Goal: Find specific page/section: Find specific page/section

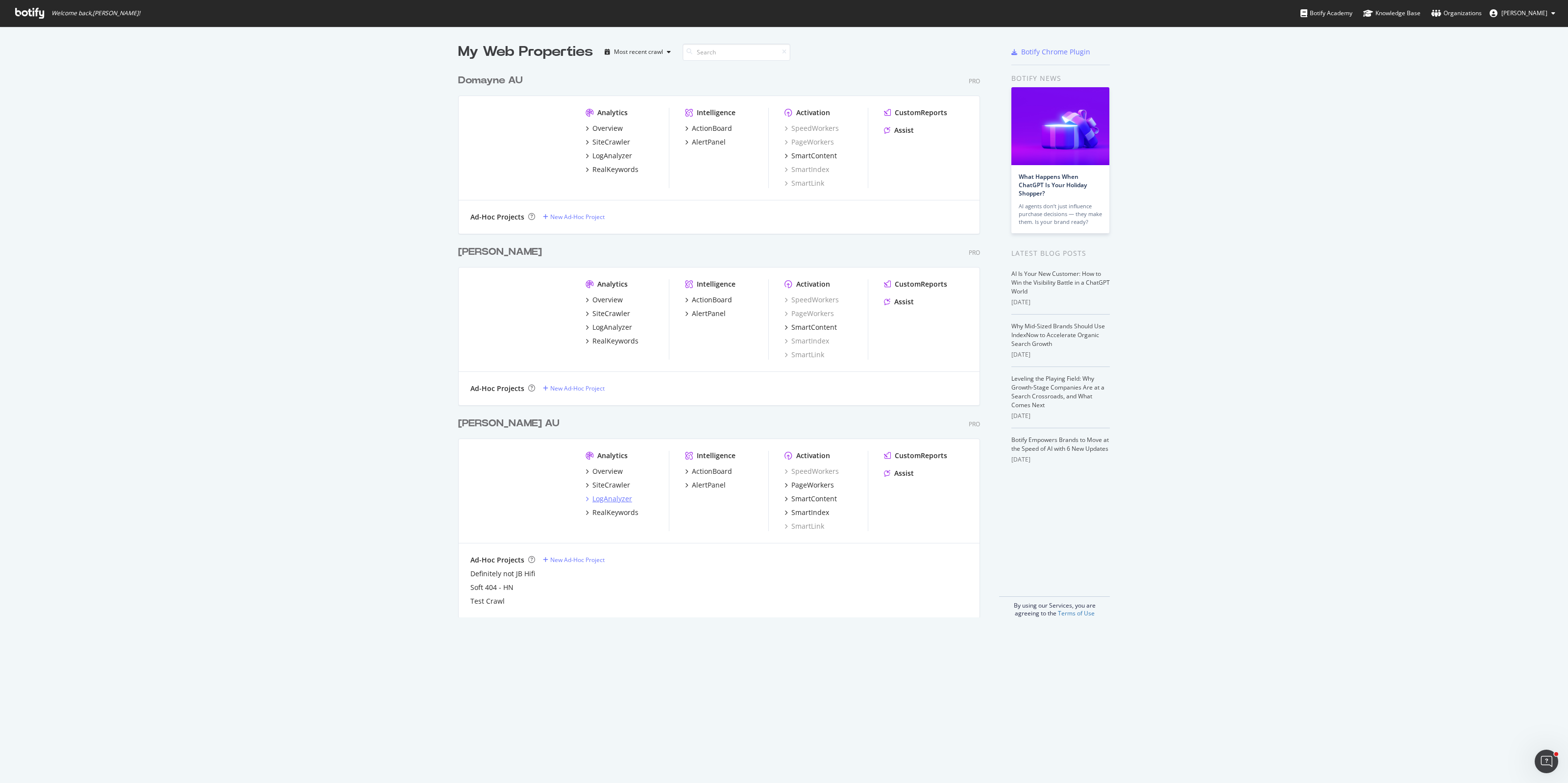
click at [607, 495] on div "LogAnalyzer" at bounding box center [612, 499] width 39 height 10
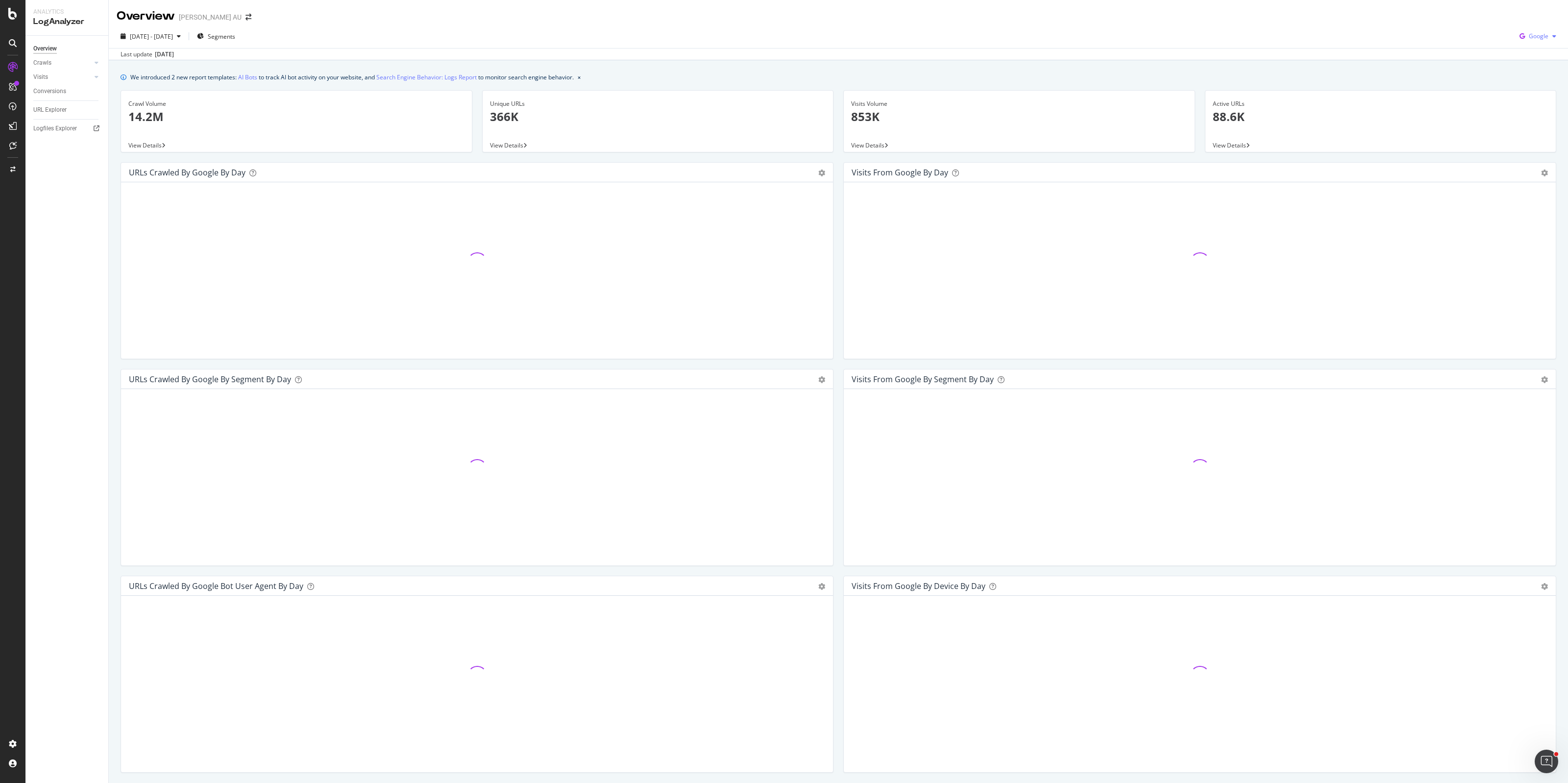
click at [1529, 33] on span "Google" at bounding box center [1538, 36] width 19 height 9
click at [1539, 88] on span "OpenAI" at bounding box center [1536, 92] width 37 height 9
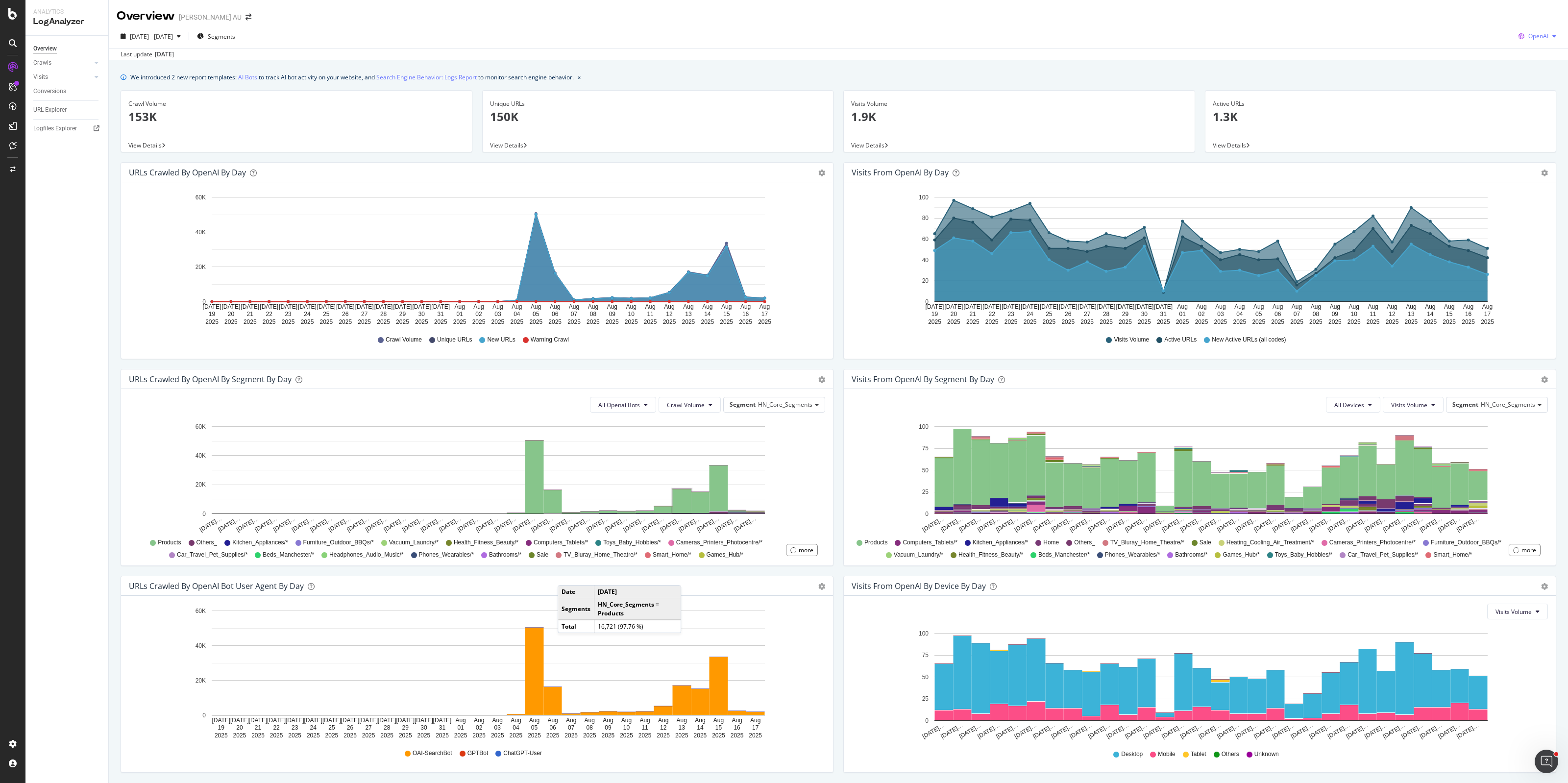
click at [1528, 34] on span "OpenAI" at bounding box center [1538, 36] width 20 height 9
click at [1537, 104] on div "Other AI Bots" at bounding box center [1528, 110] width 67 height 14
